Goal: Information Seeking & Learning: Learn about a topic

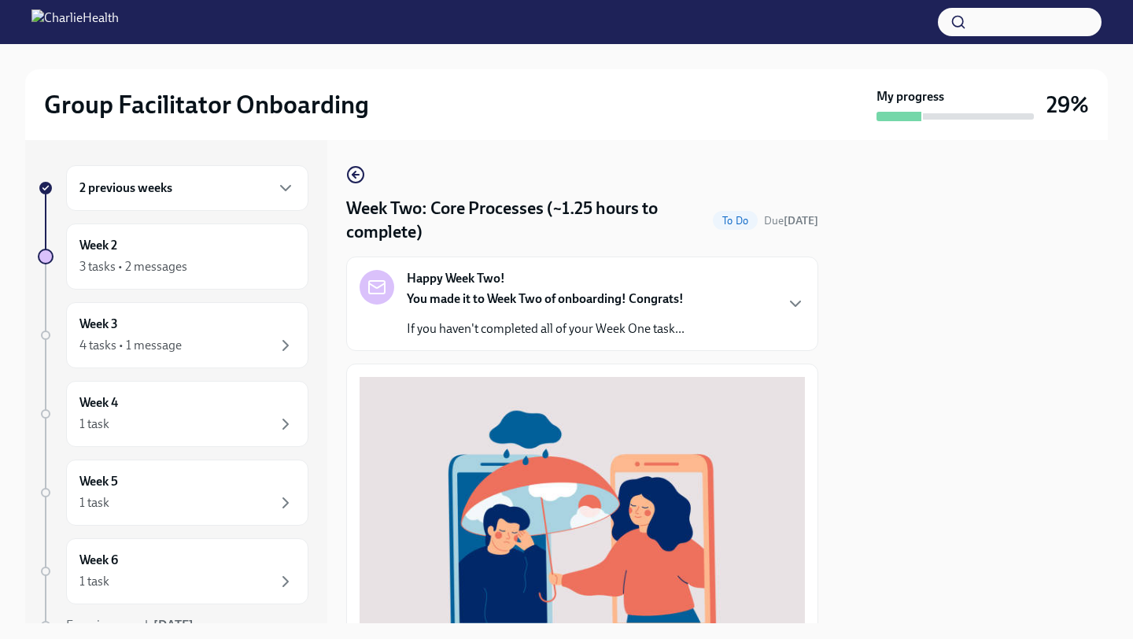
scroll to position [500, 0]
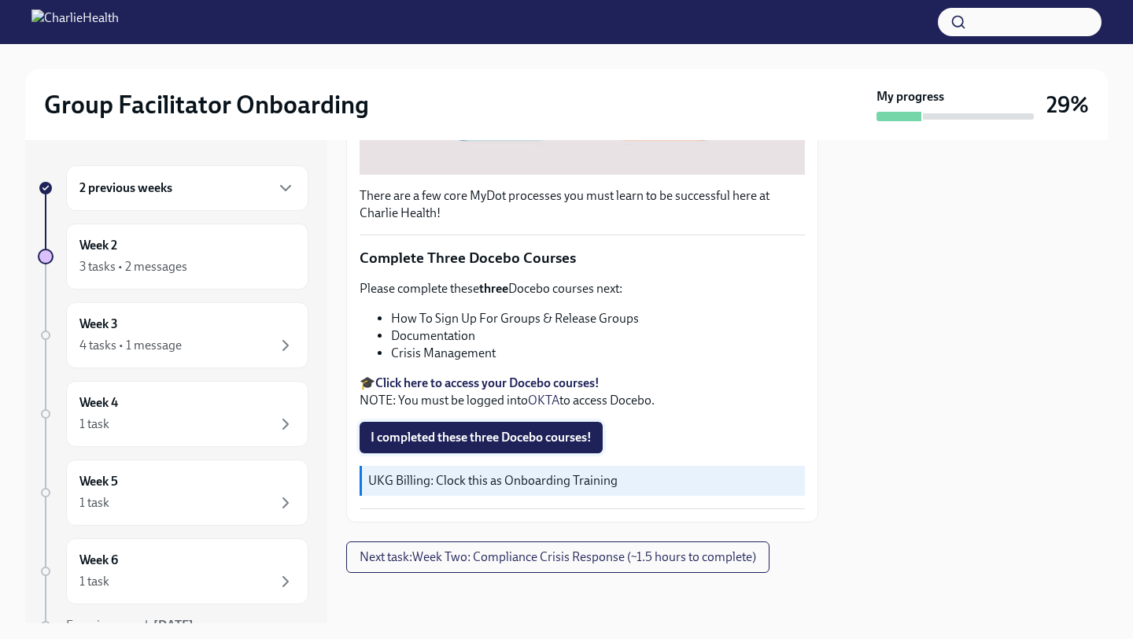
click at [464, 443] on span "I completed these three Docebo courses!" at bounding box center [481, 438] width 221 height 16
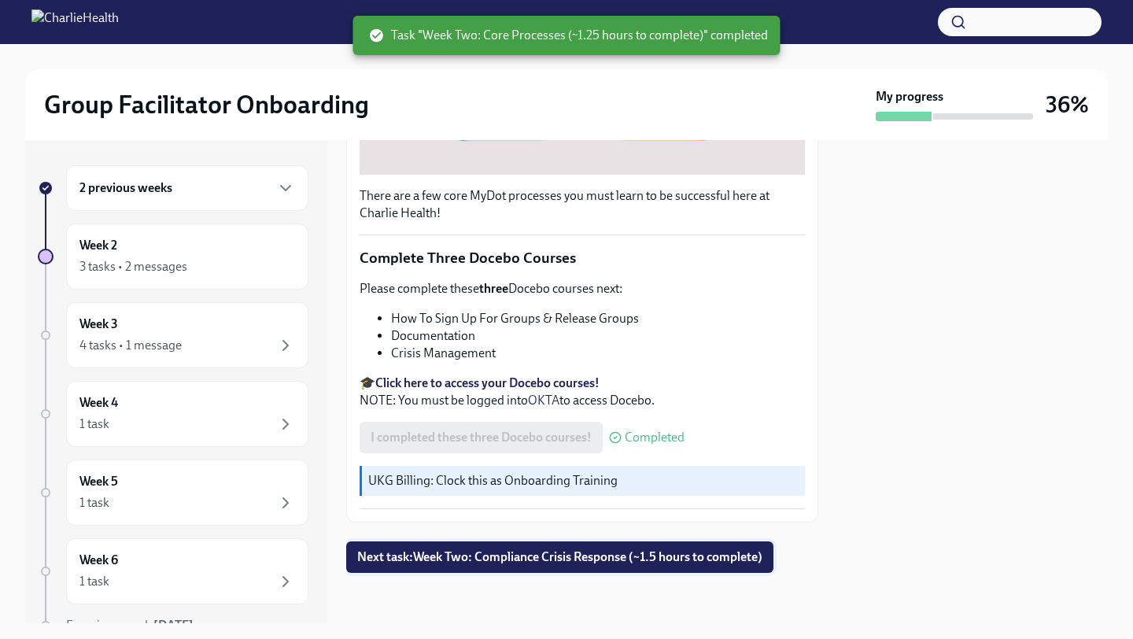
click at [405, 558] on span "Next task : Week Two: Compliance Crisis Response (~1.5 hours to complete)" at bounding box center [559, 557] width 405 height 16
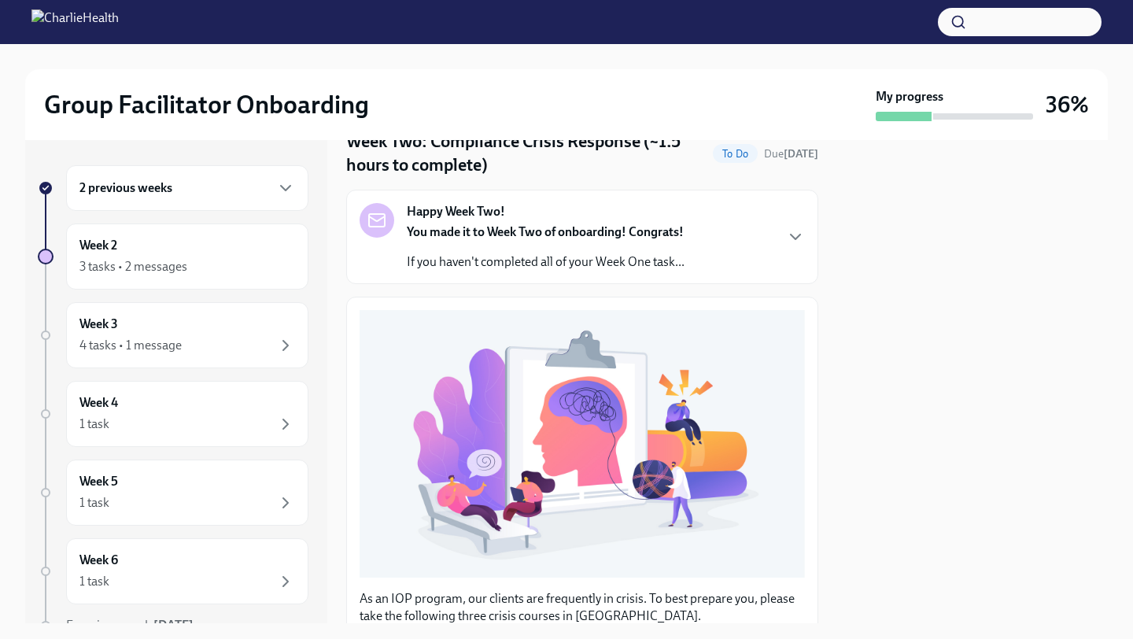
scroll to position [76, 0]
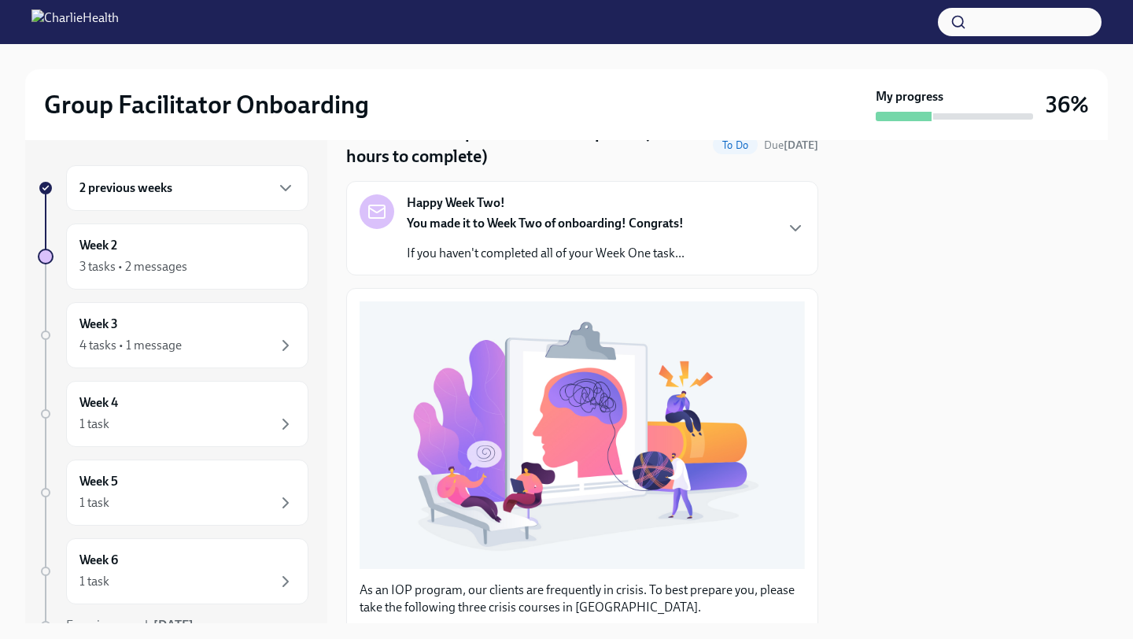
click at [688, 242] on div "Happy Week Two! You made it to Week Two of onboarding! Congrats! If you haven't…" at bounding box center [582, 228] width 445 height 68
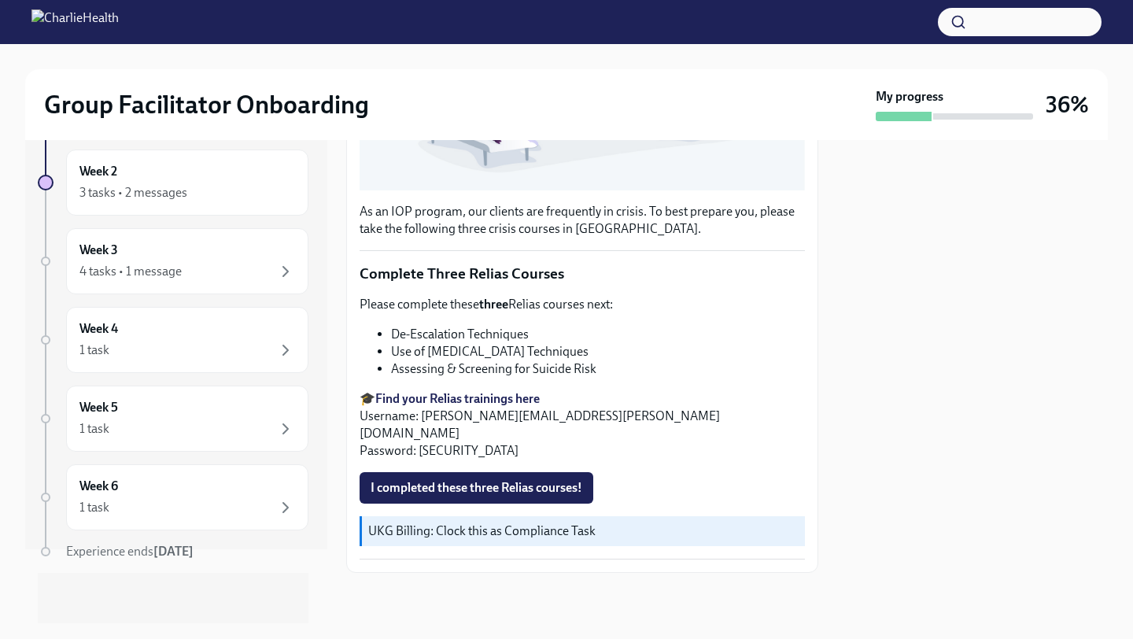
scroll to position [66, 0]
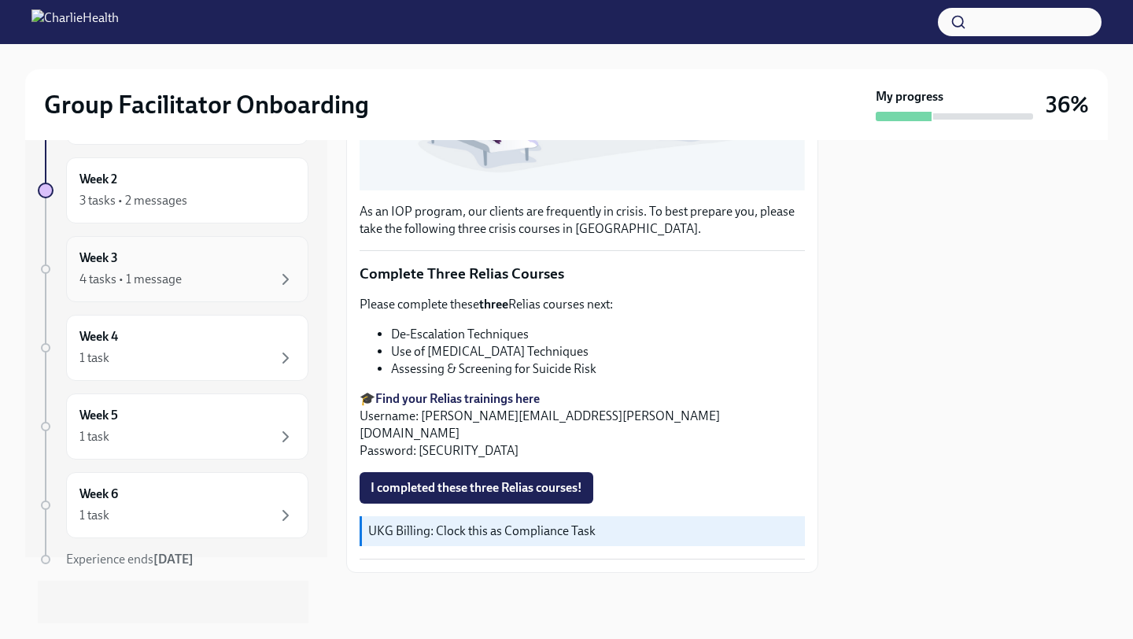
click at [232, 264] on div "Week 3 4 tasks • 1 message" at bounding box center [187, 268] width 216 height 39
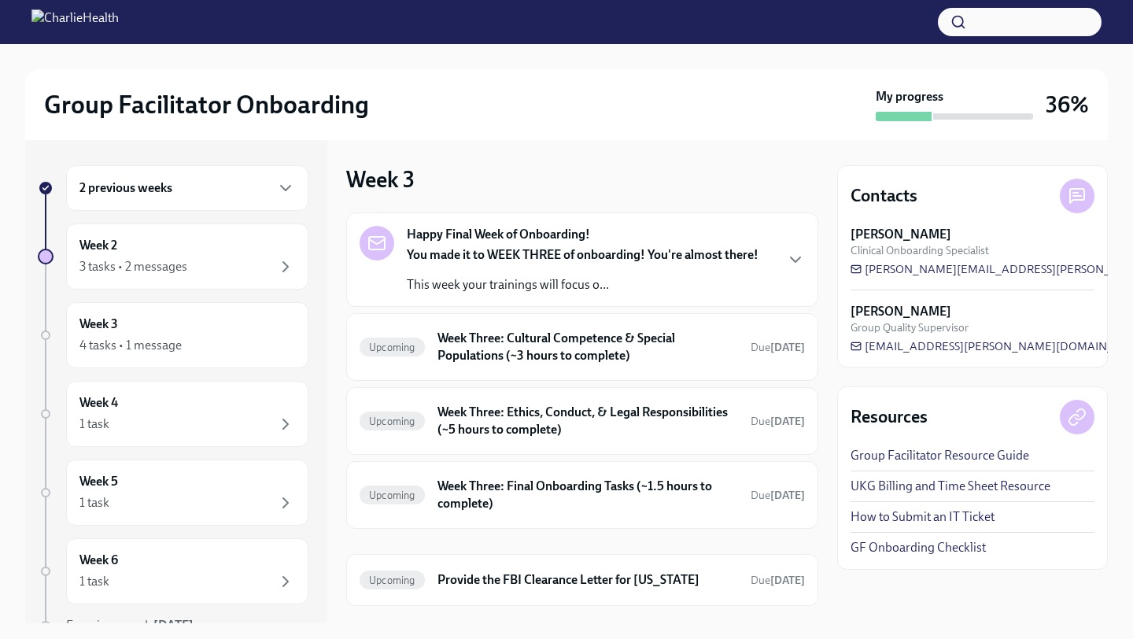
click at [522, 261] on strong "You made it to WEEK THREE of onboarding! You're almost there!" at bounding box center [583, 254] width 352 height 15
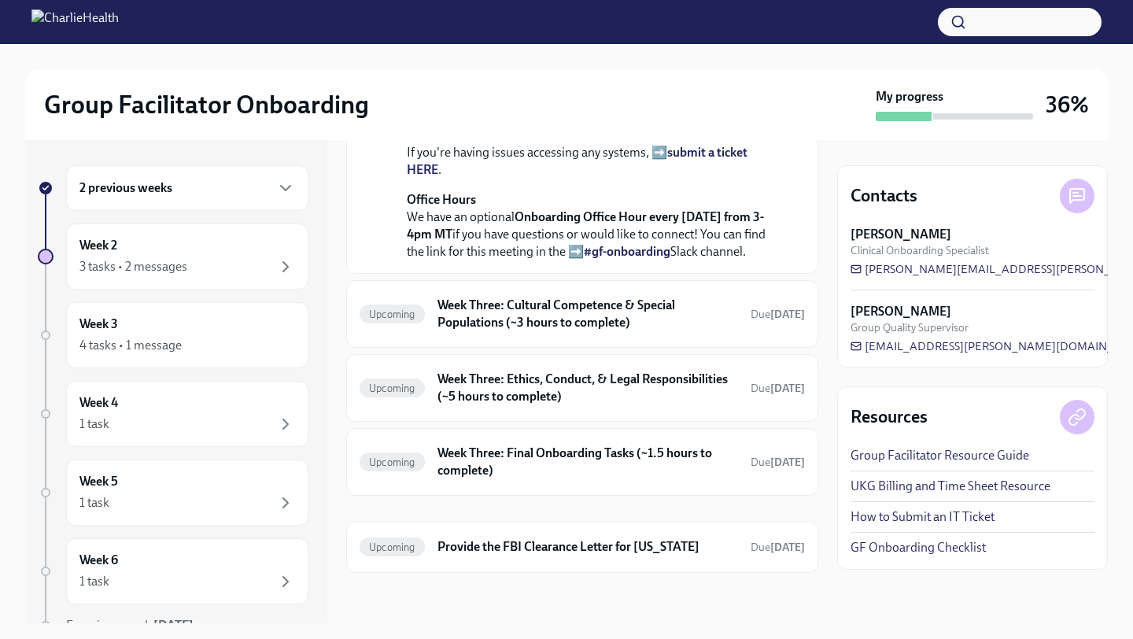
scroll to position [531, 0]
click at [531, 331] on h6 "Week Three: Cultural Competence & Special Populations (~3 hours to complete)" at bounding box center [588, 314] width 301 height 35
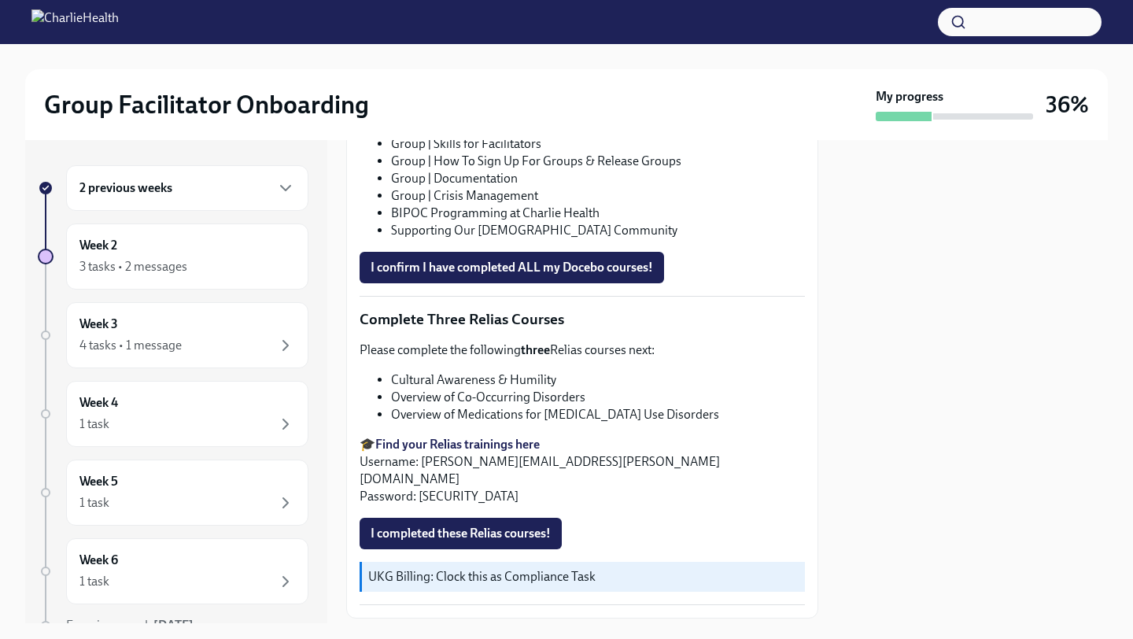
scroll to position [1079, 0]
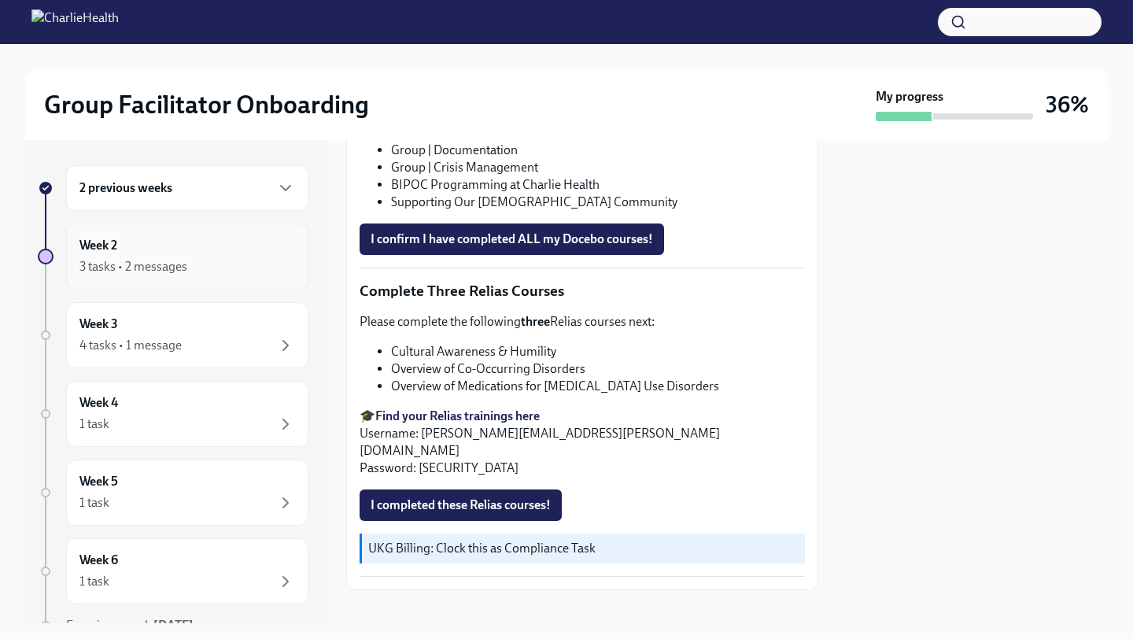
click at [229, 258] on div "3 tasks • 2 messages" at bounding box center [187, 266] width 216 height 19
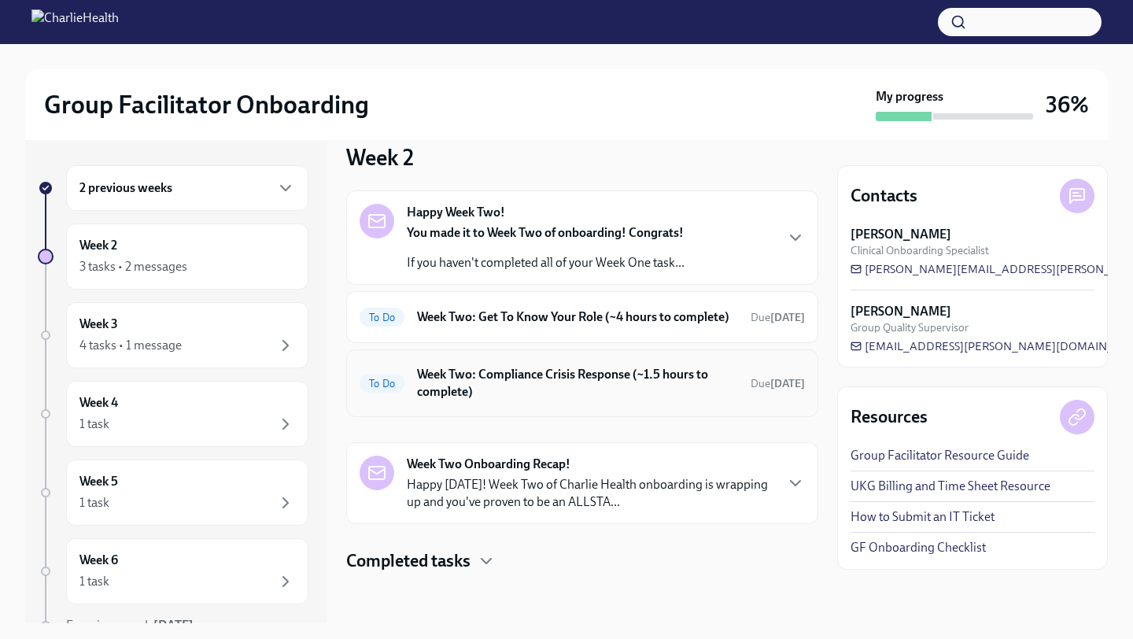
scroll to position [38, 0]
click at [529, 475] on div "Week Two Onboarding Recap! Happy [DATE]! Week Two of Charlie Health onboarding …" at bounding box center [590, 483] width 367 height 55
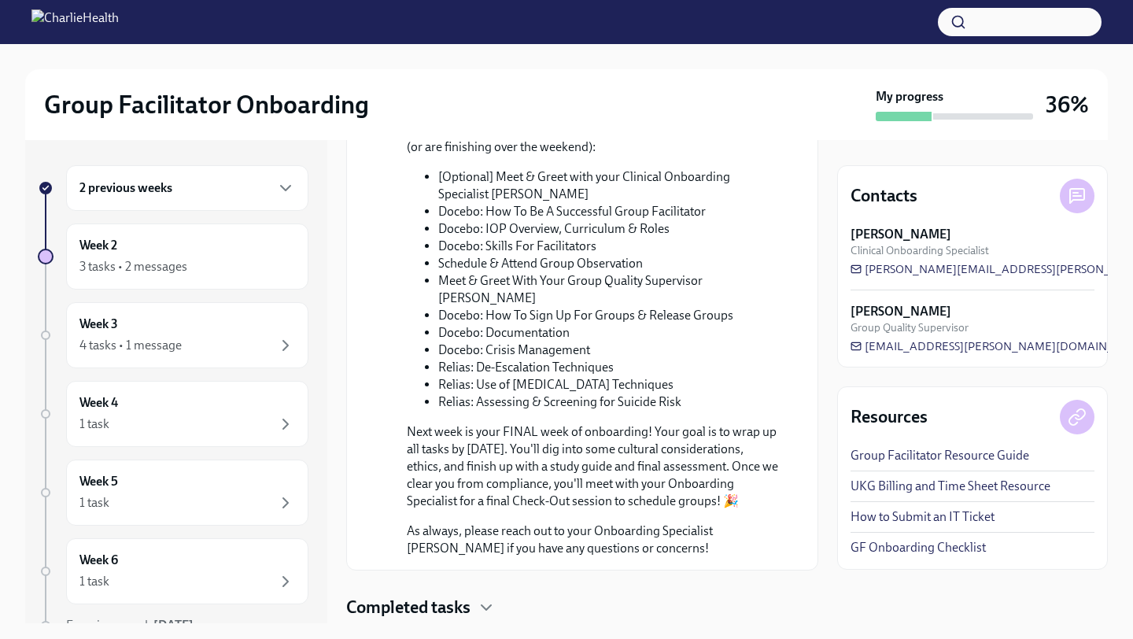
scroll to position [756, 0]
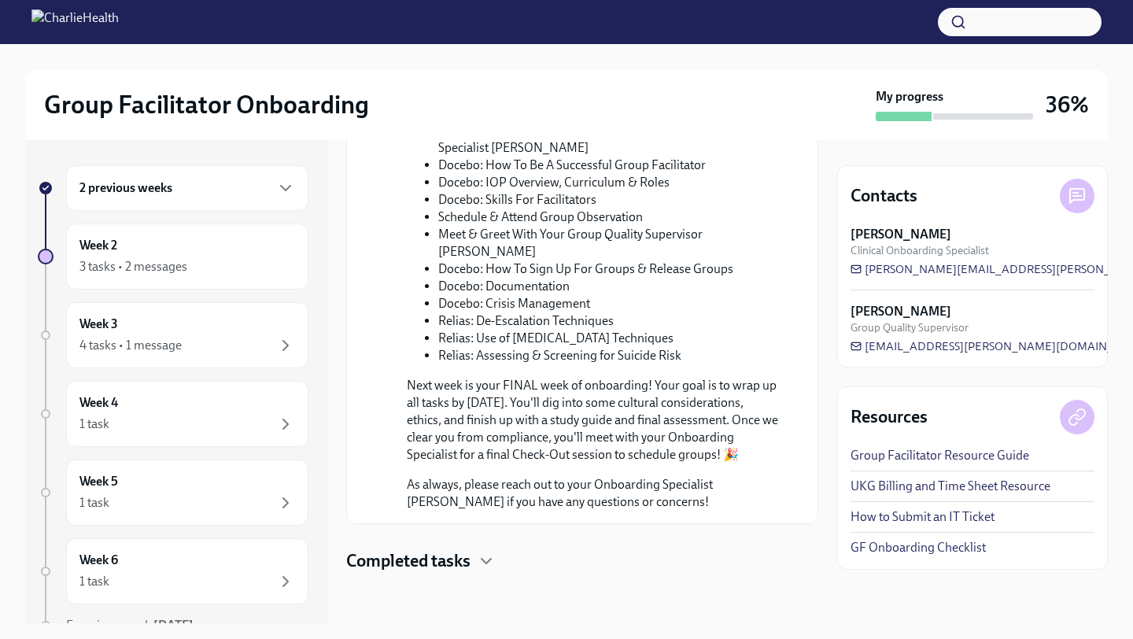
click at [456, 554] on h4 "Completed tasks" at bounding box center [408, 561] width 124 height 24
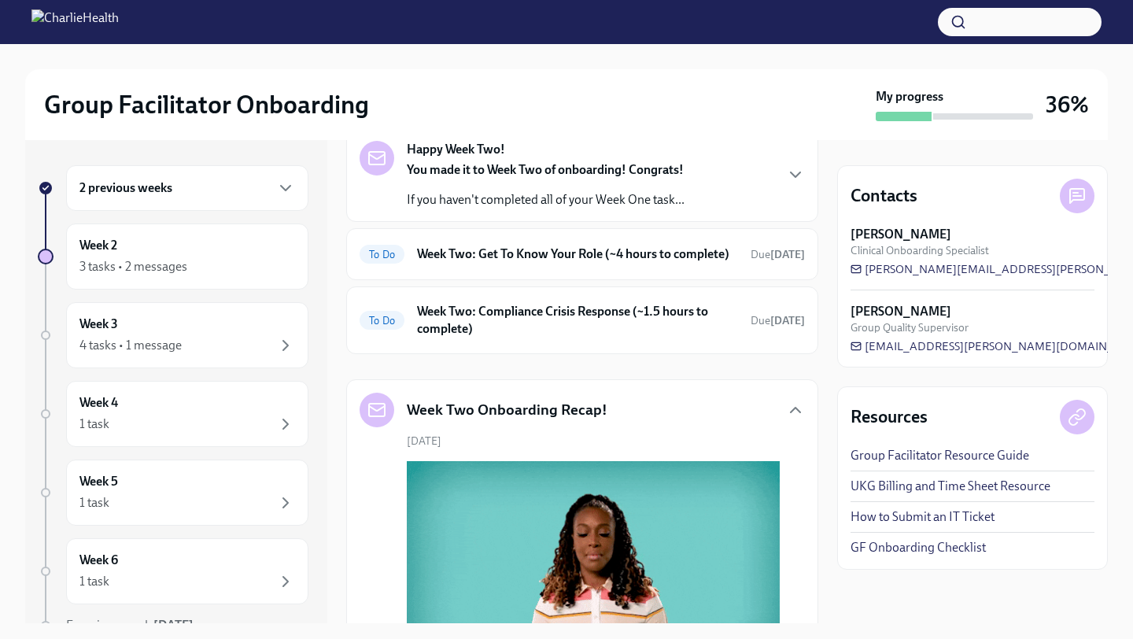
scroll to position [0, 0]
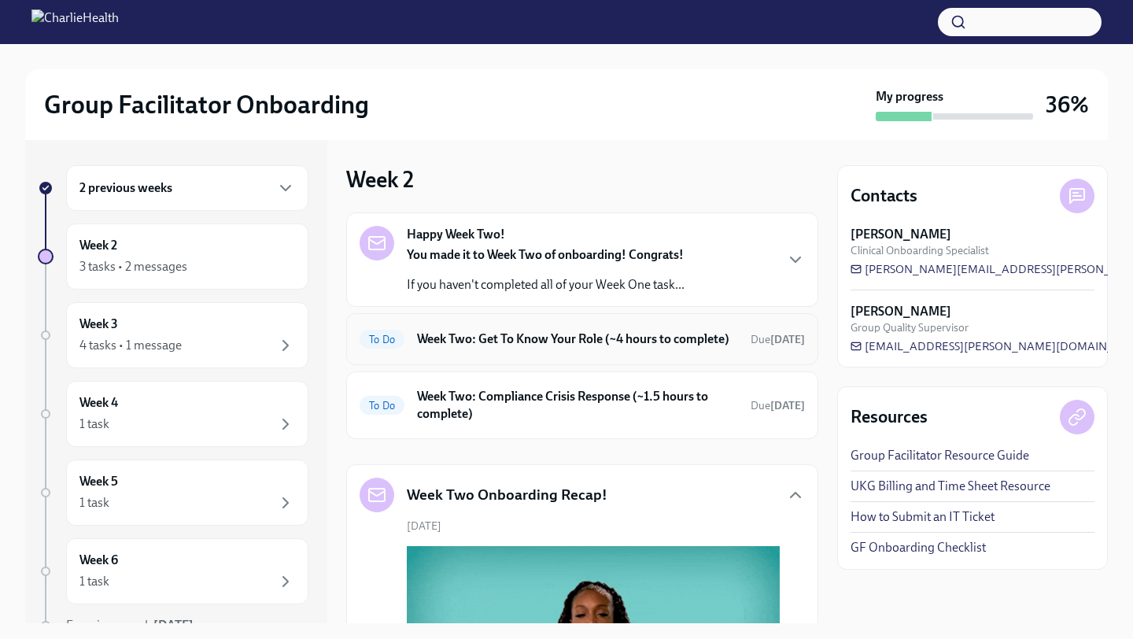
click at [616, 348] on h6 "Week Two: Get To Know Your Role (~4 hours to complete)" at bounding box center [577, 339] width 321 height 17
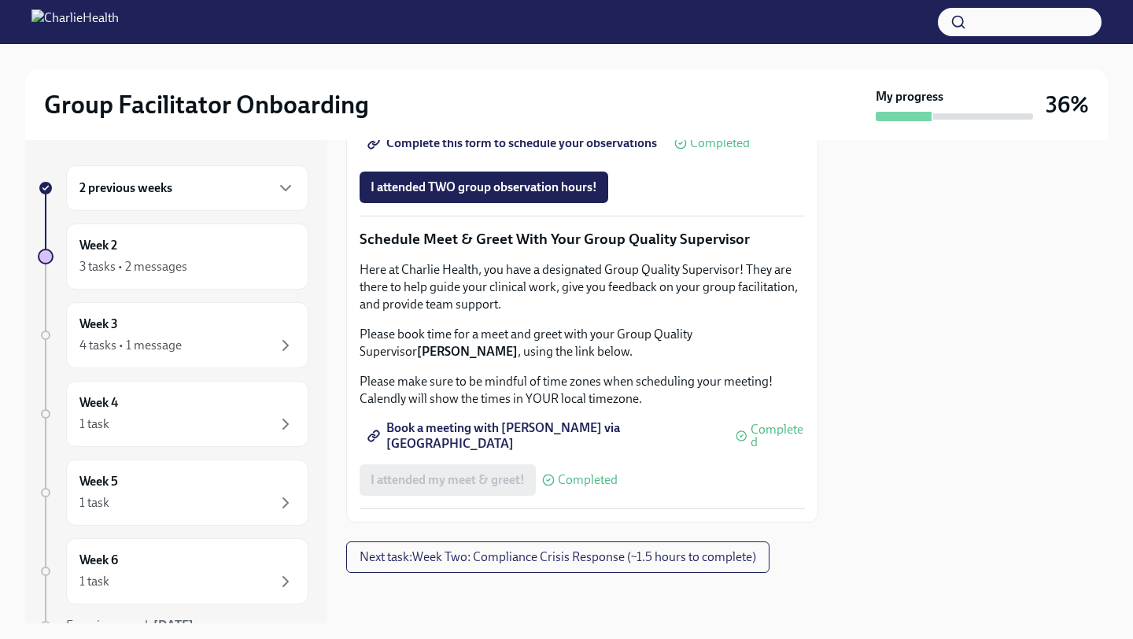
scroll to position [1535, 0]
click at [496, 567] on button "Next task : Week Two: Compliance Crisis Response (~1.5 hours to complete)" at bounding box center [557, 556] width 423 height 31
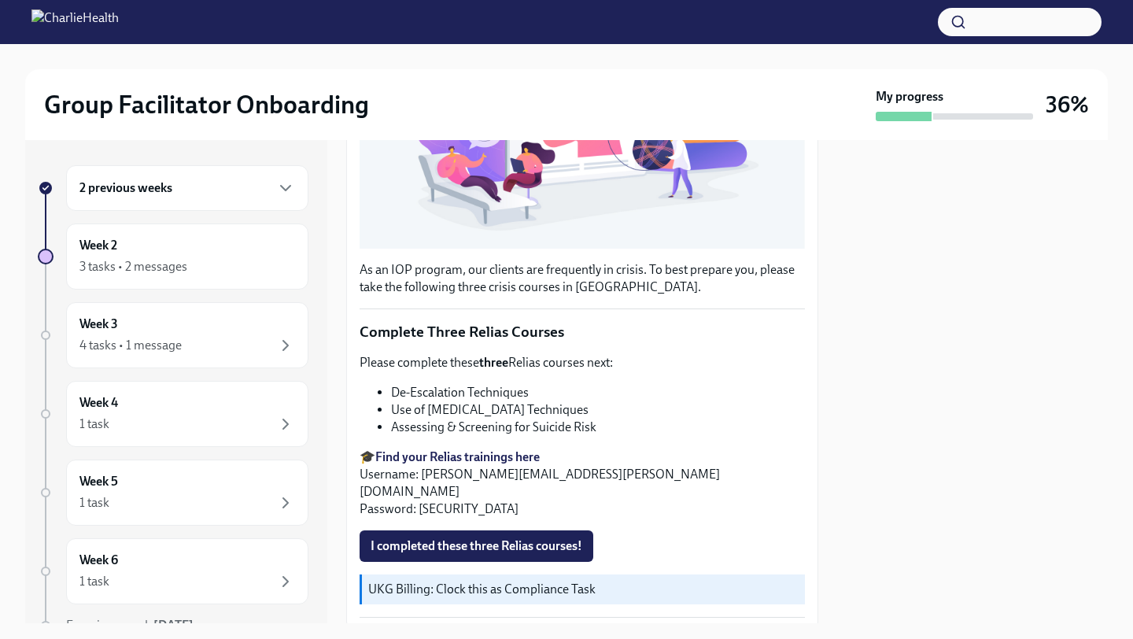
scroll to position [438, 0]
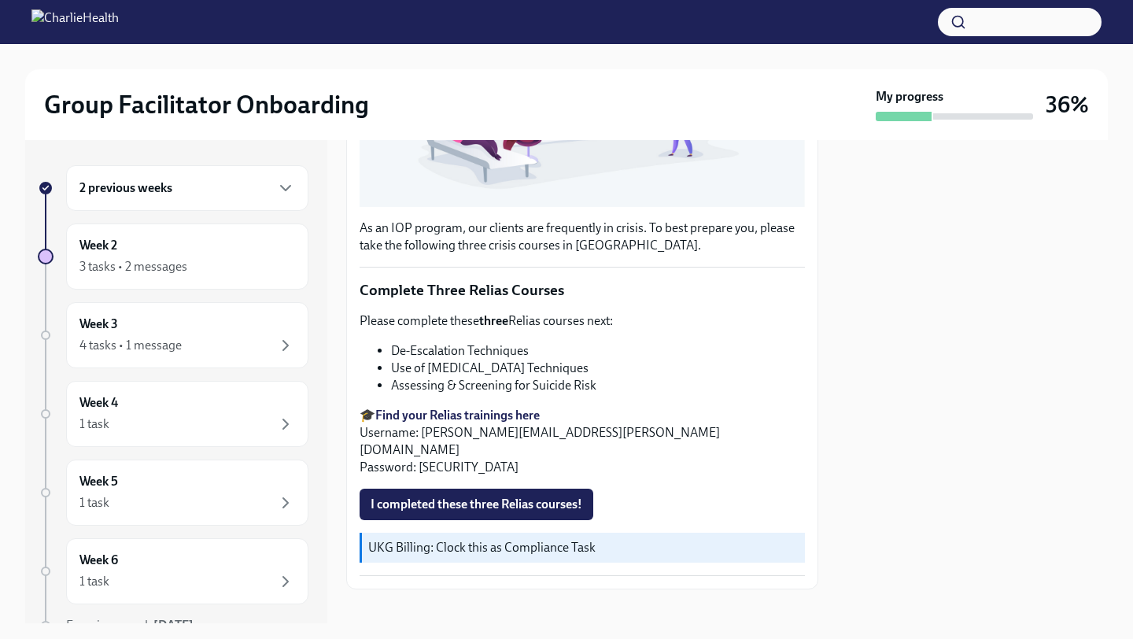
click at [474, 417] on strong "Find your Relias trainings here" at bounding box center [457, 415] width 164 height 15
click at [447, 411] on strong "Find your Relias trainings here" at bounding box center [457, 415] width 164 height 15
